Goal: Task Accomplishment & Management: Manage account settings

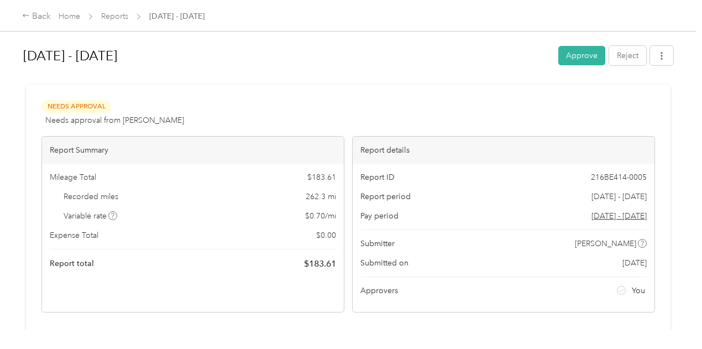
click at [579, 55] on button "Approve" at bounding box center [581, 55] width 47 height 19
